Goal: Register for event/course

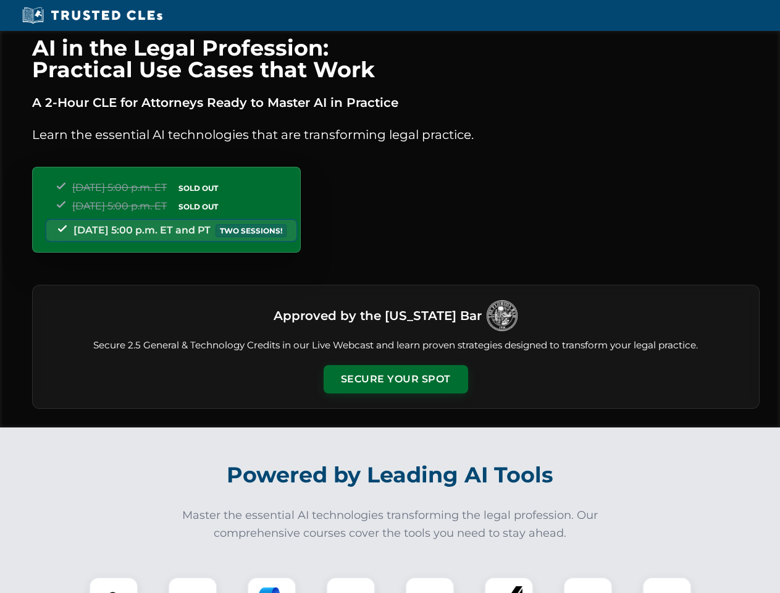
click at [395, 379] on button "Secure Your Spot" at bounding box center [396, 379] width 145 height 28
click at [114, 585] on img at bounding box center [114, 602] width 36 height 36
